Goal: Check status: Check status

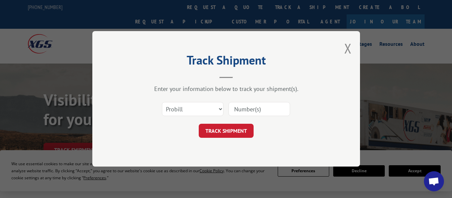
scroll to position [33, 0]
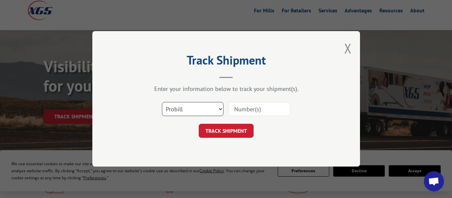
click at [217, 111] on select "Select category... Probill BOL PO" at bounding box center [193, 109] width 62 height 14
select select "po"
click at [162, 102] on select "Select category... Probill BOL PO" at bounding box center [193, 109] width 62 height 14
click at [239, 111] on input at bounding box center [260, 109] width 62 height 14
paste input "0054566371"
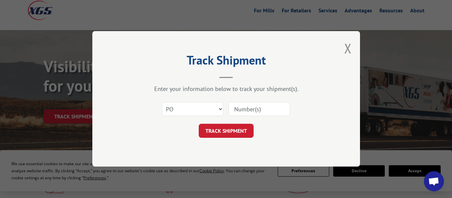
type input "0054566371"
click button "TRACK SHIPMENT" at bounding box center [226, 131] width 55 height 14
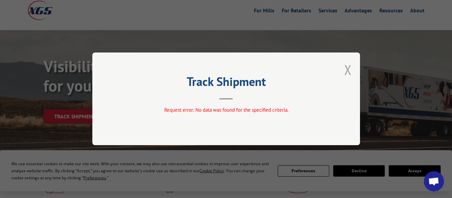
click at [346, 69] on button "Close modal" at bounding box center [347, 70] width 7 height 18
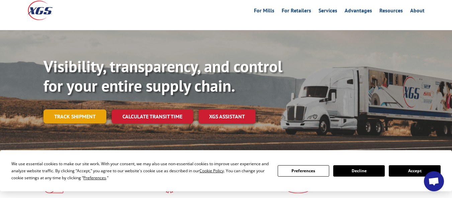
click at [83, 109] on link "Track shipment" at bounding box center [74, 116] width 63 height 14
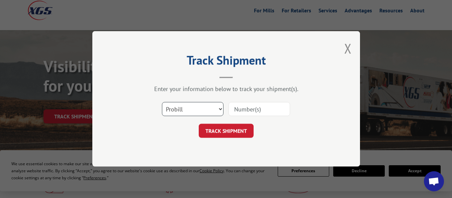
click at [201, 104] on select "Select category... Probill BOL PO" at bounding box center [193, 109] width 62 height 14
select select "bol"
click at [162, 102] on select "Select category... Probill BOL PO" at bounding box center [193, 109] width 62 height 14
click at [246, 107] on input at bounding box center [260, 109] width 62 height 14
paste input "7521531"
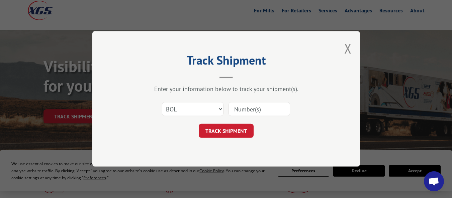
type input "7521531"
click button "TRACK SHIPMENT" at bounding box center [226, 131] width 55 height 14
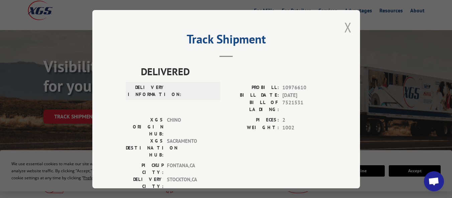
click at [345, 27] on button "Close modal" at bounding box center [347, 27] width 7 height 18
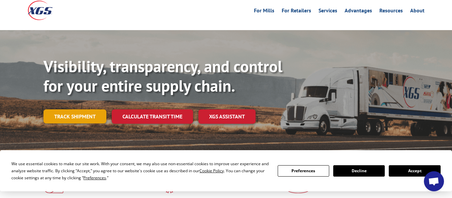
click at [70, 109] on link "Track shipment" at bounding box center [74, 116] width 63 height 14
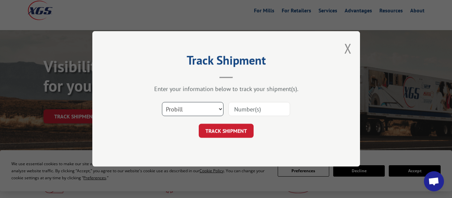
click at [182, 111] on select "Select category... Probill BOL PO" at bounding box center [193, 109] width 62 height 14
click at [250, 111] on input at bounding box center [260, 109] width 62 height 14
paste input "7466757"
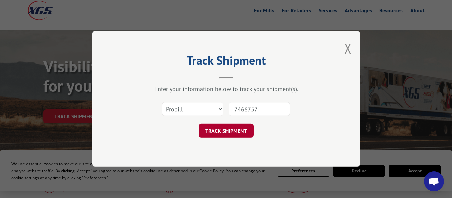
type input "7466757"
click at [237, 133] on button "TRACK SHIPMENT" at bounding box center [226, 131] width 55 height 14
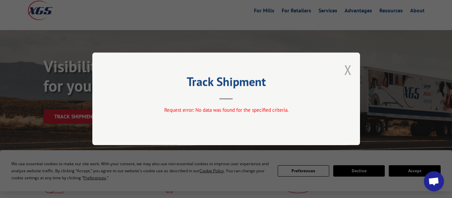
click at [346, 69] on button "Close modal" at bounding box center [347, 70] width 7 height 18
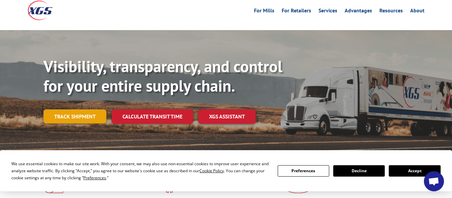
click at [79, 109] on link "Track shipment" at bounding box center [74, 116] width 63 height 14
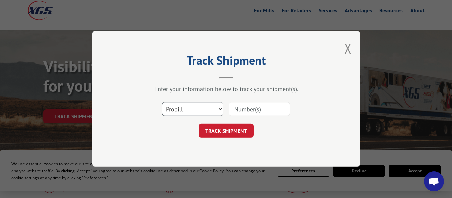
click at [187, 108] on select "Select category... Probill BOL PO" at bounding box center [193, 109] width 62 height 14
select select "bol"
click at [162, 102] on select "Select category... Probill BOL PO" at bounding box center [193, 109] width 62 height 14
click at [250, 113] on input at bounding box center [260, 109] width 62 height 14
paste input "7466757"
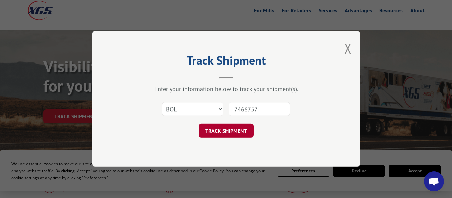
type input "7466757"
click at [234, 124] on button "TRACK SHIPMENT" at bounding box center [226, 131] width 55 height 14
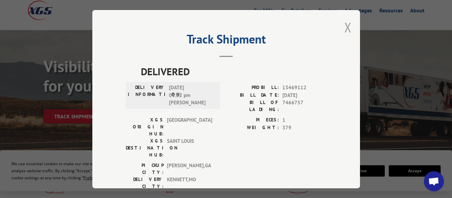
click at [344, 24] on button "Close modal" at bounding box center [347, 27] width 7 height 18
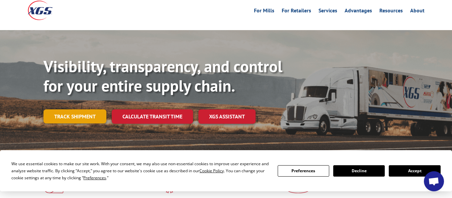
click at [87, 109] on link "Track shipment" at bounding box center [74, 116] width 63 height 14
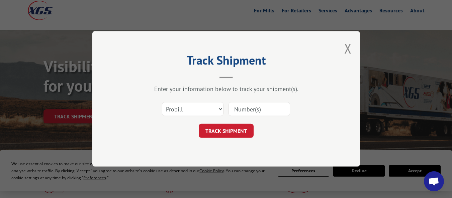
click at [242, 111] on input at bounding box center [260, 109] width 62 height 14
paste input "7512434"
type input "7512434"
click at [230, 129] on button "TRACK SHIPMENT" at bounding box center [226, 131] width 55 height 14
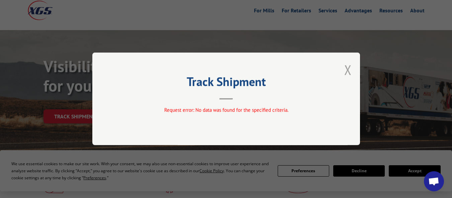
click at [346, 70] on button "Close modal" at bounding box center [347, 70] width 7 height 18
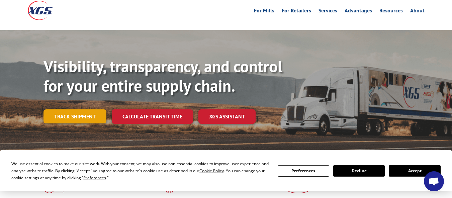
click at [81, 109] on link "Track shipment" at bounding box center [74, 116] width 63 height 14
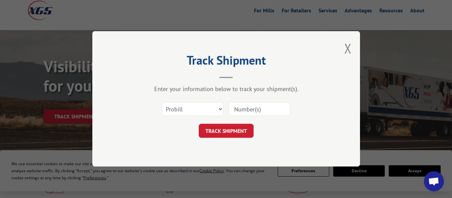
click at [247, 109] on input at bounding box center [260, 109] width 62 height 14
paste input "7521519"
type input "7521519"
click at [247, 132] on button "TRACK SHIPMENT" at bounding box center [226, 131] width 55 height 14
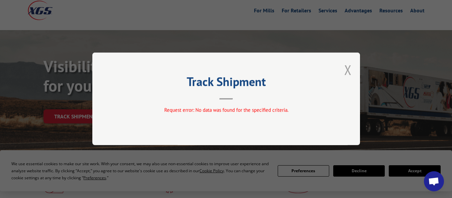
click at [346, 68] on button "Close modal" at bounding box center [347, 70] width 7 height 18
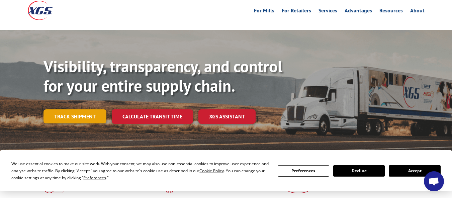
click at [95, 109] on link "Track shipment" at bounding box center [74, 116] width 63 height 14
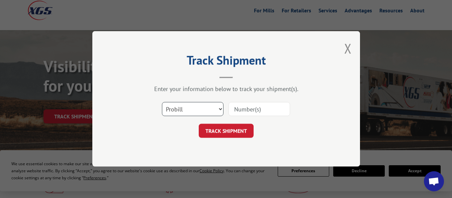
click at [212, 107] on select "Select category... Probill BOL PO" at bounding box center [193, 109] width 62 height 14
select select "bol"
click at [162, 102] on select "Select category... Probill BOL PO" at bounding box center [193, 109] width 62 height 14
click at [239, 108] on input at bounding box center [260, 109] width 62 height 14
paste input "7521519"
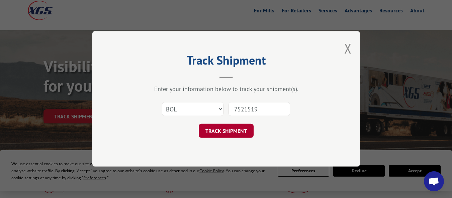
type input "7521519"
click at [235, 131] on button "TRACK SHIPMENT" at bounding box center [226, 131] width 55 height 14
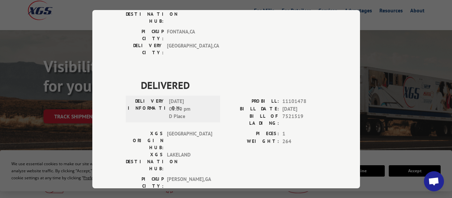
scroll to position [0, 0]
